Goal: Check status: Check status

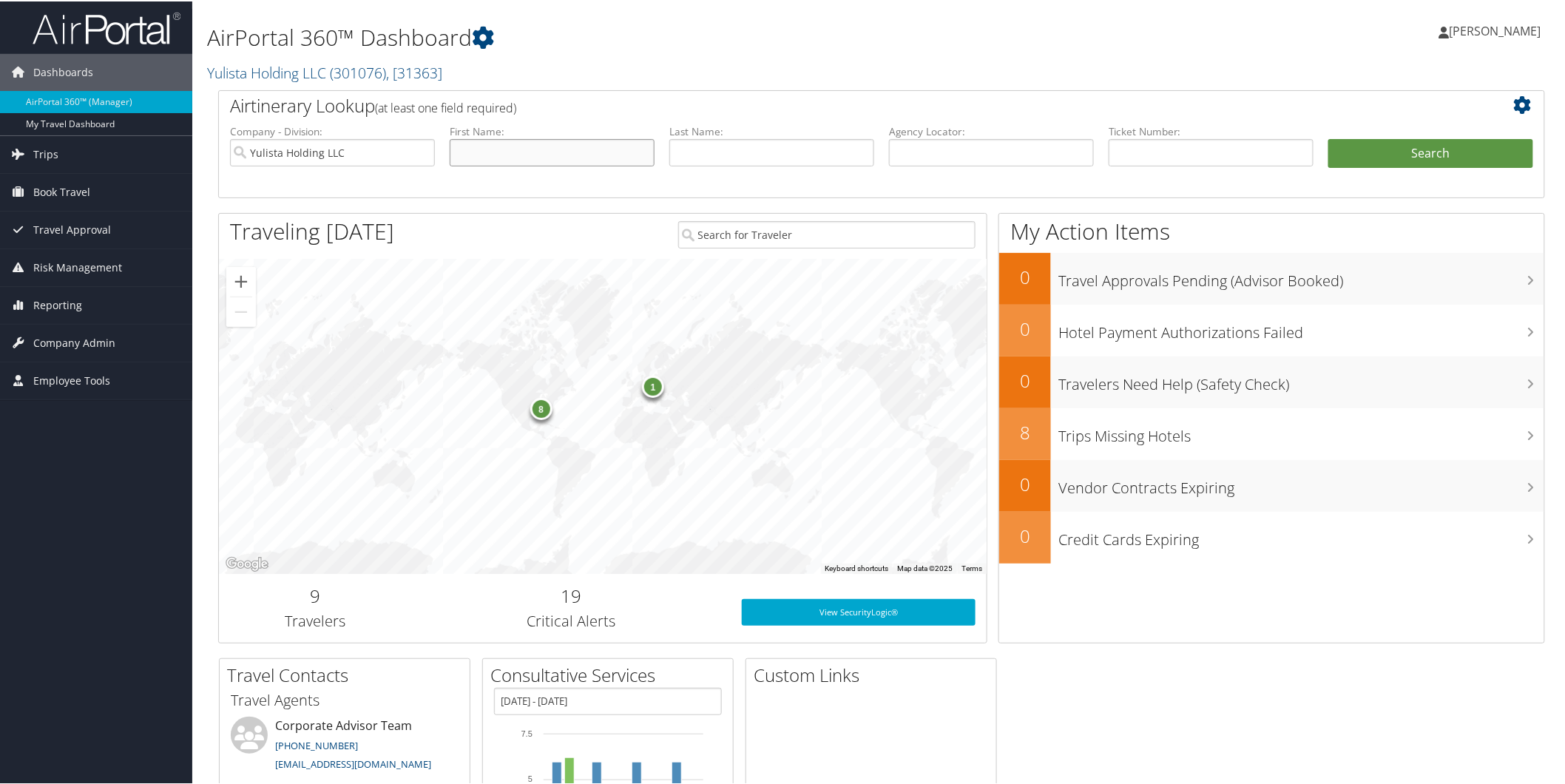
click at [633, 147] on input "text" at bounding box center [552, 151] width 205 height 28
type input "vasquez"
click at [1329, 138] on button "Search" at bounding box center [1431, 152] width 205 height 29
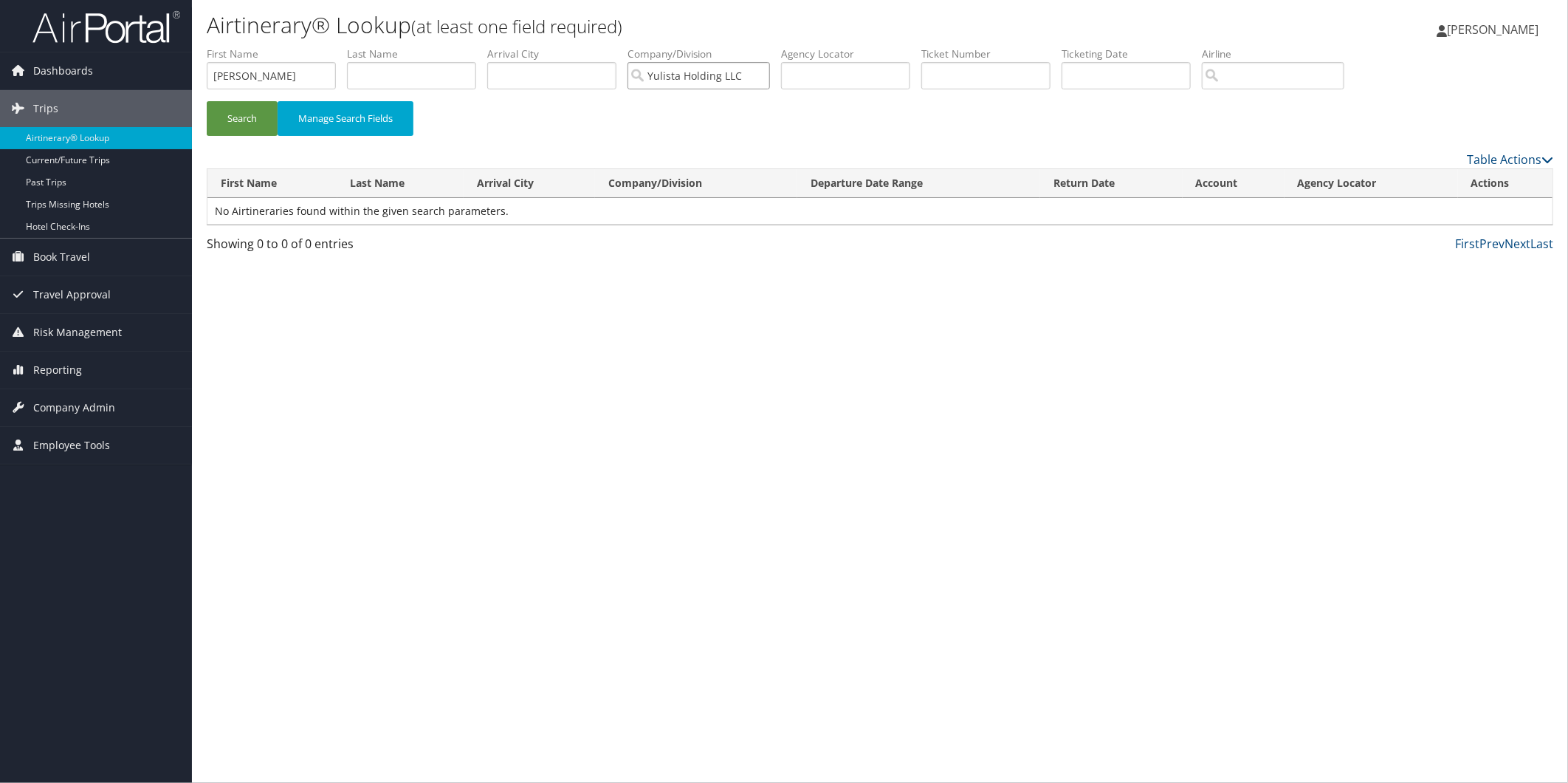
click at [750, 72] on input "Yulista Holding LLC" at bounding box center [699, 75] width 142 height 28
click at [750, 72] on input "search" at bounding box center [699, 75] width 142 height 28
click at [256, 75] on input "vasquez" at bounding box center [270, 75] width 129 height 28
type input "VAZQUEZ"
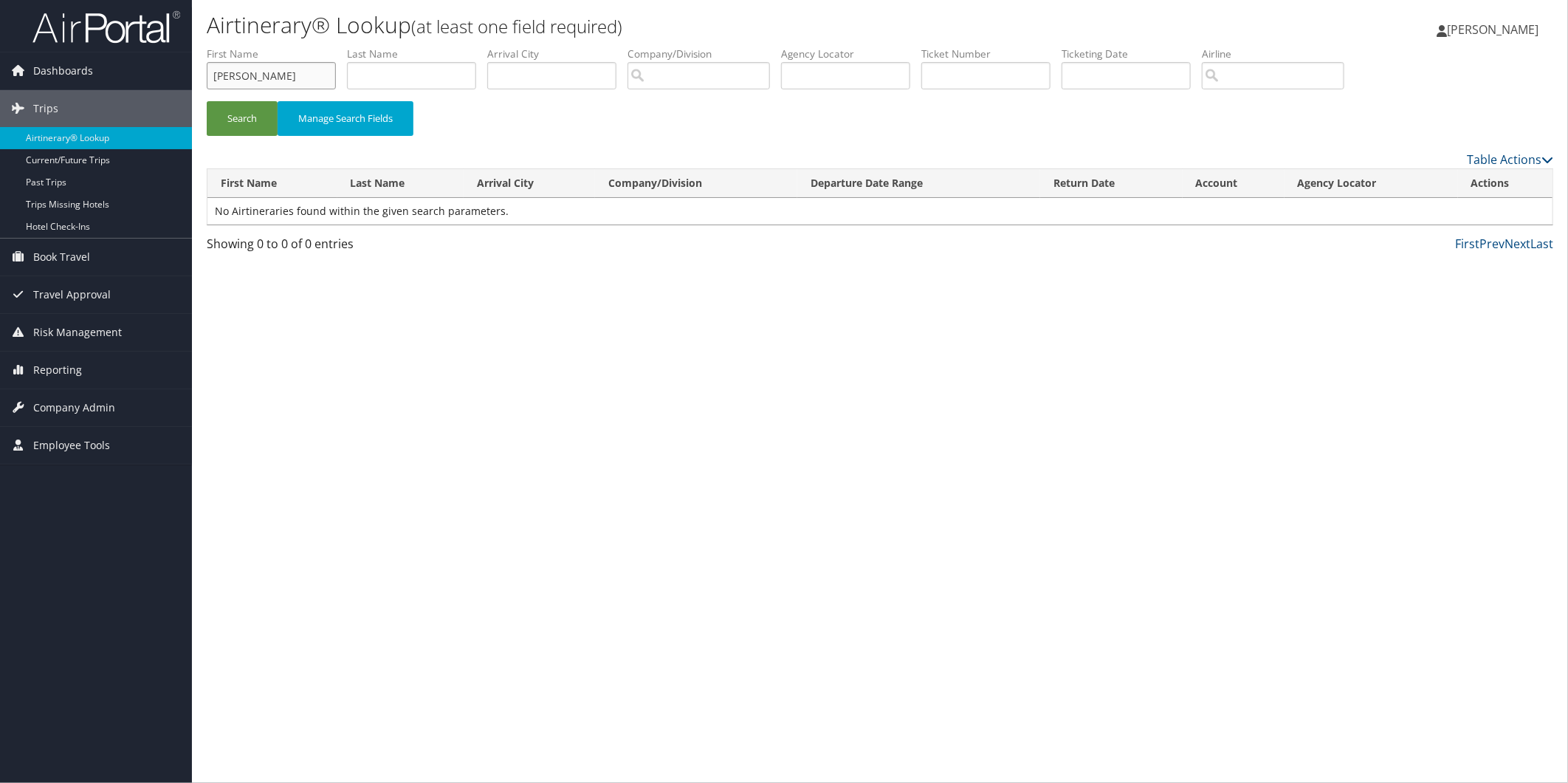
click at [206, 101] on button "Search" at bounding box center [242, 119] width 71 height 35
click at [248, 124] on button "Search" at bounding box center [242, 119] width 71 height 35
click at [266, 74] on input "VAZQUEZ" at bounding box center [270, 75] width 129 height 28
type input "VAZQUEZ"
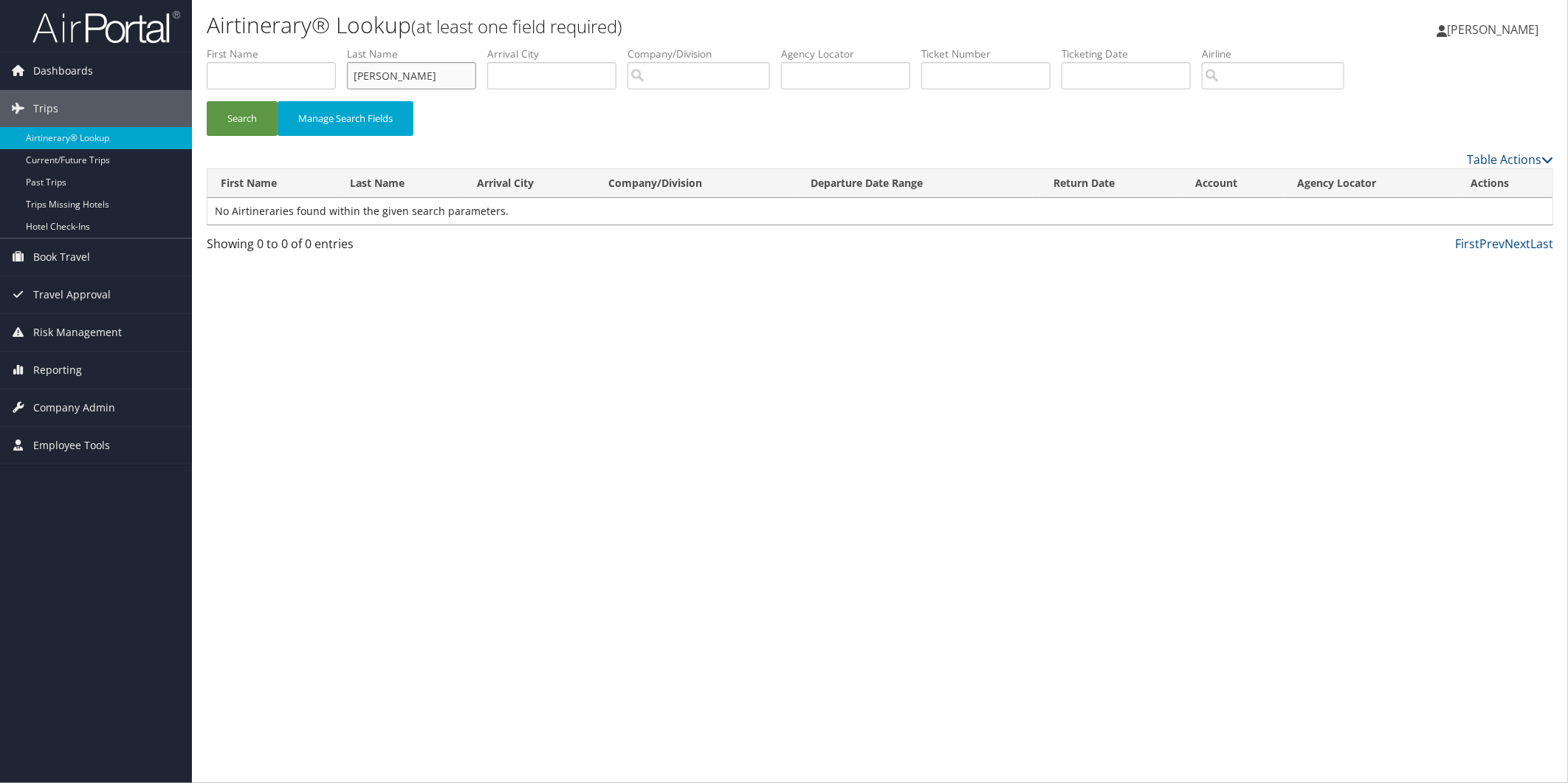
click at [206, 101] on button "Search" at bounding box center [242, 119] width 71 height 35
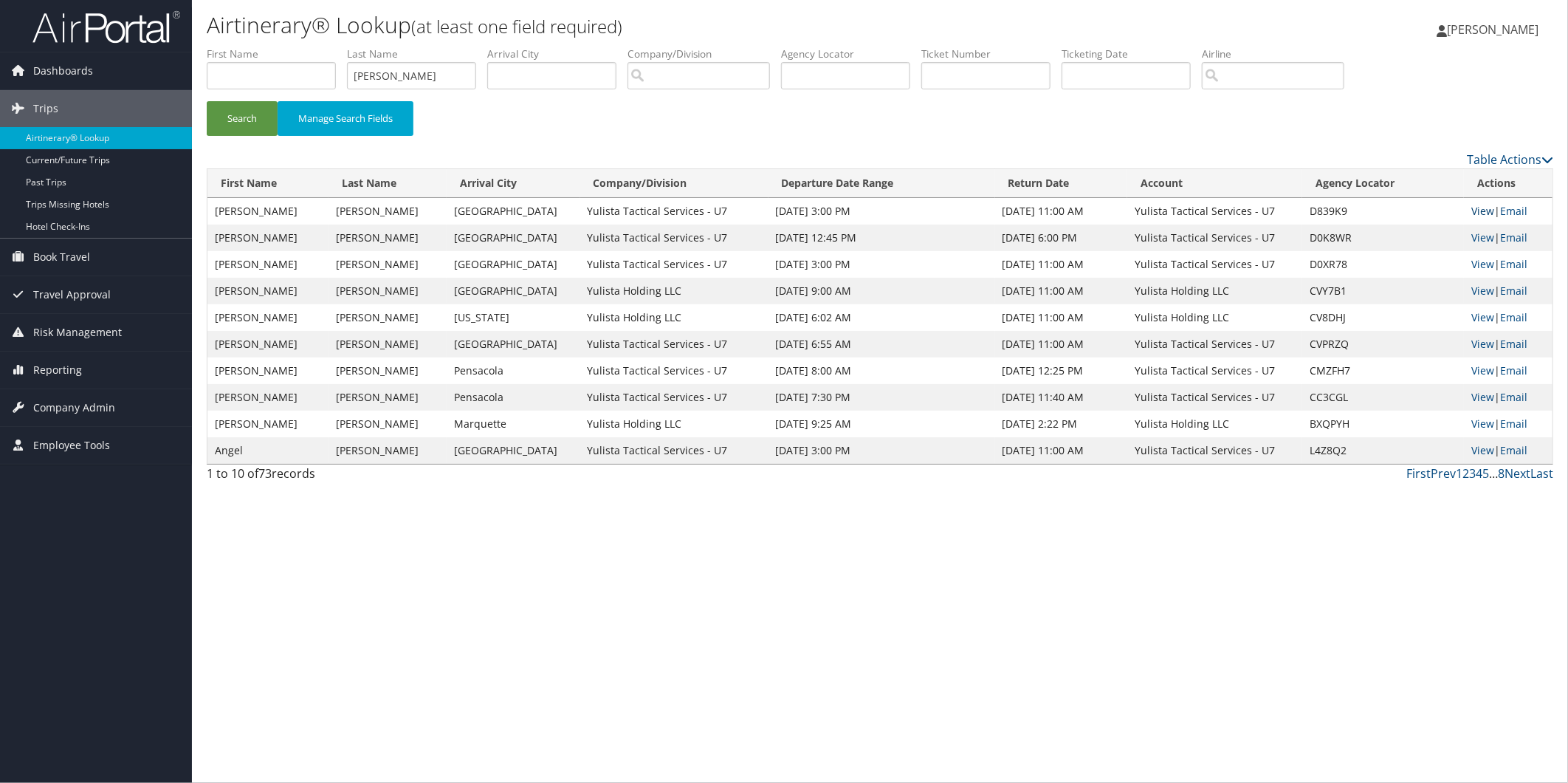
click at [1480, 210] on link "View" at bounding box center [1483, 211] width 23 height 14
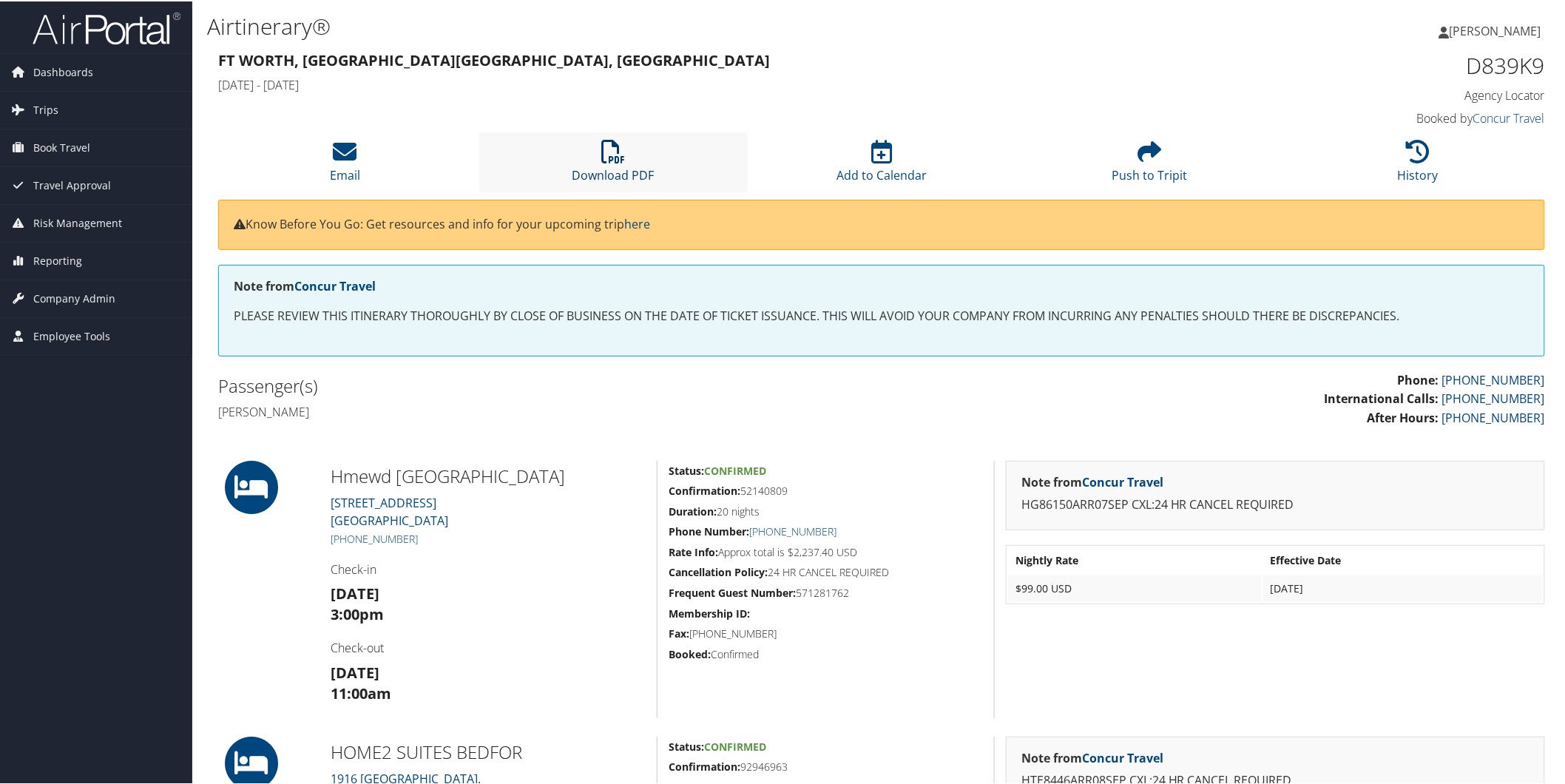
click at [629, 165] on link "Download PDF" at bounding box center [614, 164] width 82 height 36
